Goal: Information Seeking & Learning: Find specific page/section

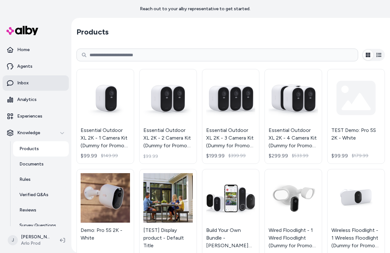
scroll to position [1013, 0]
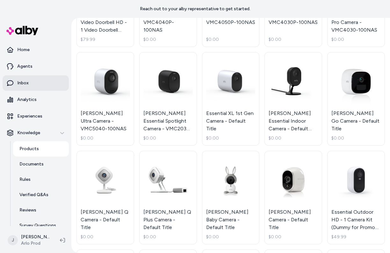
click at [30, 84] on link "Inbox" at bounding box center [36, 82] width 66 height 15
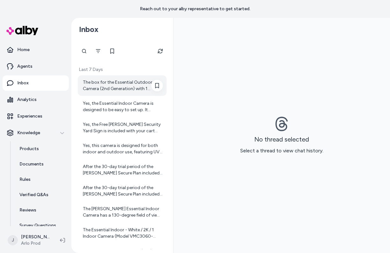
click at [98, 87] on div "The box for the Essential Outdoor Camera (2nd Generation) with 1 Camera include…" at bounding box center [123, 85] width 80 height 13
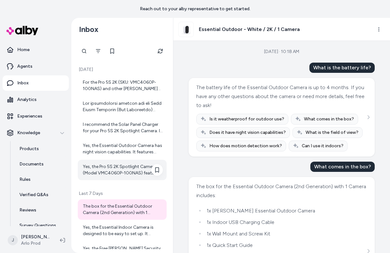
click at [106, 172] on div "Yes, the Pro 5S 2K Spotlight Camera (Model VMC4060P-100NAS) features 12x digita…" at bounding box center [123, 169] width 80 height 13
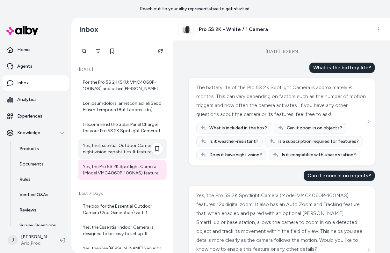
click at [115, 156] on div "Yes, the Essential Outdoor Camera has night vision capabilities. It features co…" at bounding box center [122, 148] width 89 height 20
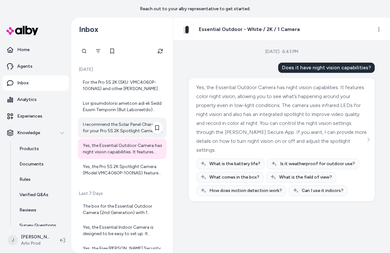
click at [109, 129] on div "I recommend the Solar Panel Charger for your Pro 5S 2K Spotlight Camera. It is …" at bounding box center [123, 127] width 80 height 13
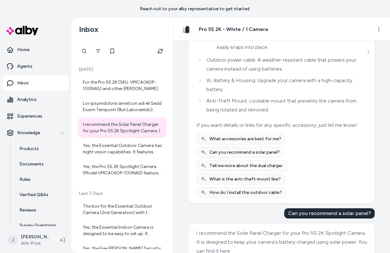
scroll to position [421, 0]
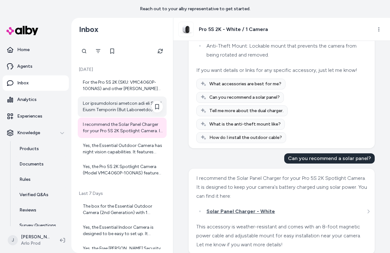
click at [123, 104] on div at bounding box center [123, 106] width 80 height 13
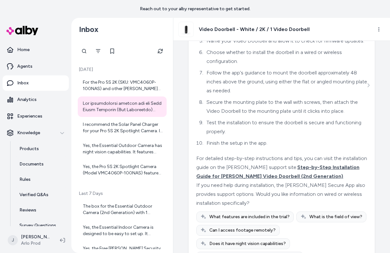
scroll to position [215, 0]
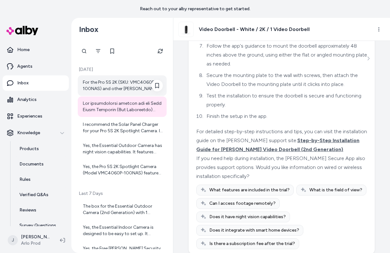
click at [101, 87] on div "For the Pro 5S 2K (SKU: VMC4060P-100NAS) and other [PERSON_NAME] cameras, a sub…" at bounding box center [123, 85] width 80 height 13
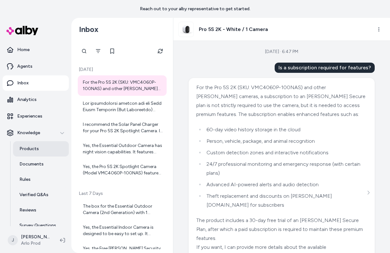
click at [17, 150] on link "Products" at bounding box center [41, 148] width 56 height 15
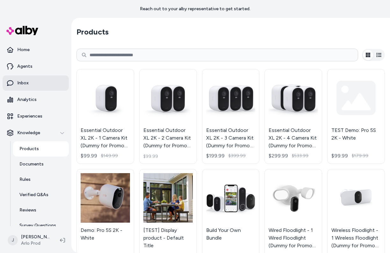
click at [25, 85] on p "Inbox" at bounding box center [22, 83] width 11 height 6
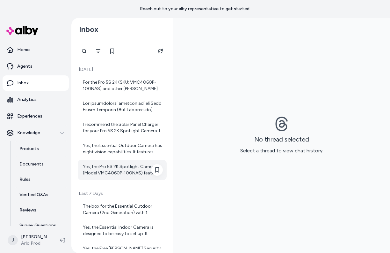
click at [107, 173] on div "Yes, the Pro 5S 2K Spotlight Camera (Model VMC4060P-100NAS) features 12x digita…" at bounding box center [123, 169] width 80 height 13
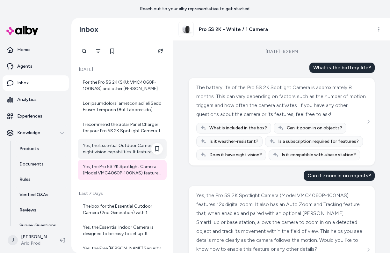
click at [114, 149] on div "Yes, the Essential Outdoor Camera has night vision capabilities. It features co…" at bounding box center [123, 148] width 80 height 13
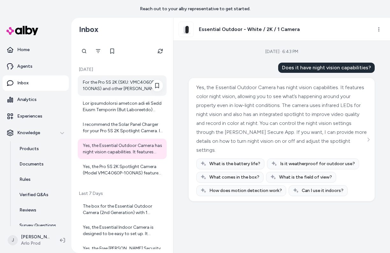
click at [113, 84] on div "For the Pro 5S 2K (SKU: VMC4060P-100NAS) and other [PERSON_NAME] cameras, a sub…" at bounding box center [123, 85] width 80 height 13
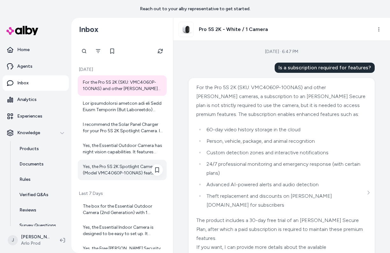
click at [98, 161] on div "Yes, the Pro 5S 2K Spotlight Camera (Model VMC4060P-100NAS) features 12x digita…" at bounding box center [122, 169] width 89 height 20
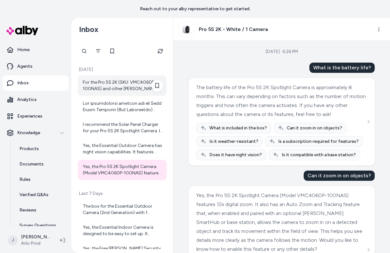
click at [94, 91] on div "For the Pro 5S 2K (SKU: VMC4060P-100NAS) and other [PERSON_NAME] cameras, a sub…" at bounding box center [123, 85] width 80 height 13
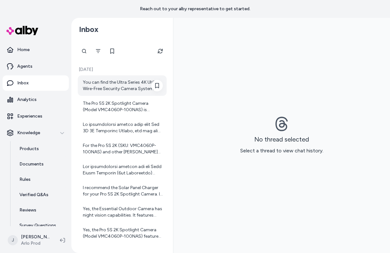
click at [114, 86] on div "You can find the Ultra Series 4K UHD Wire-Free Security Camera System User Manu…" at bounding box center [123, 85] width 80 height 13
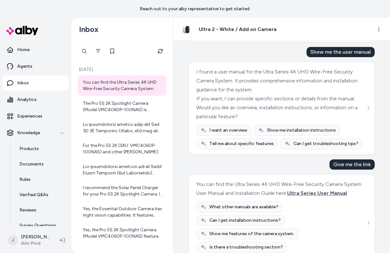
scroll to position [131, 0]
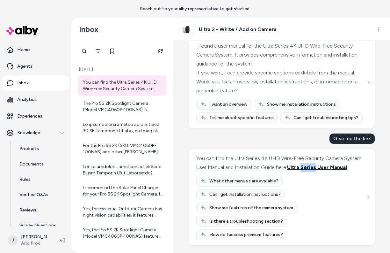
click at [308, 166] on span "Ultra Series User Manual" at bounding box center [317, 167] width 60 height 6
